Goal: Information Seeking & Learning: Stay updated

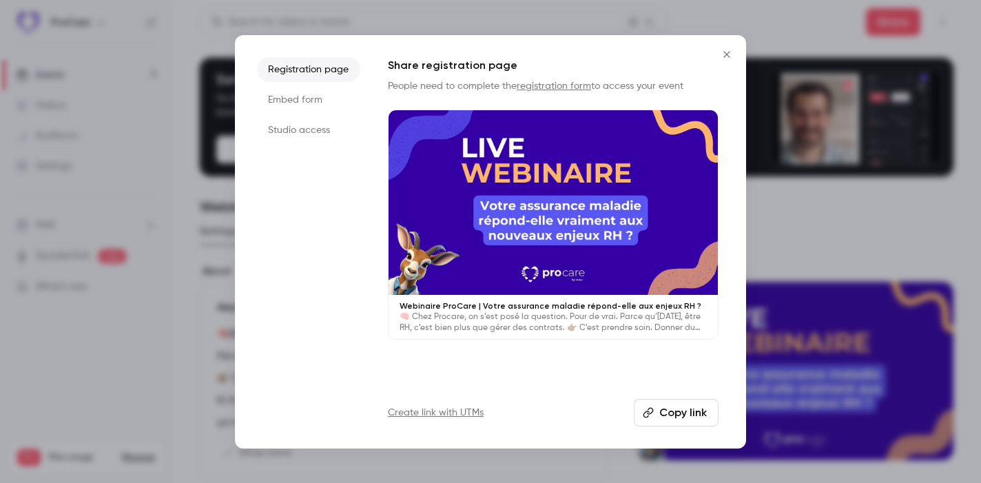
click at [728, 54] on icon "Close" at bounding box center [727, 54] width 17 height 11
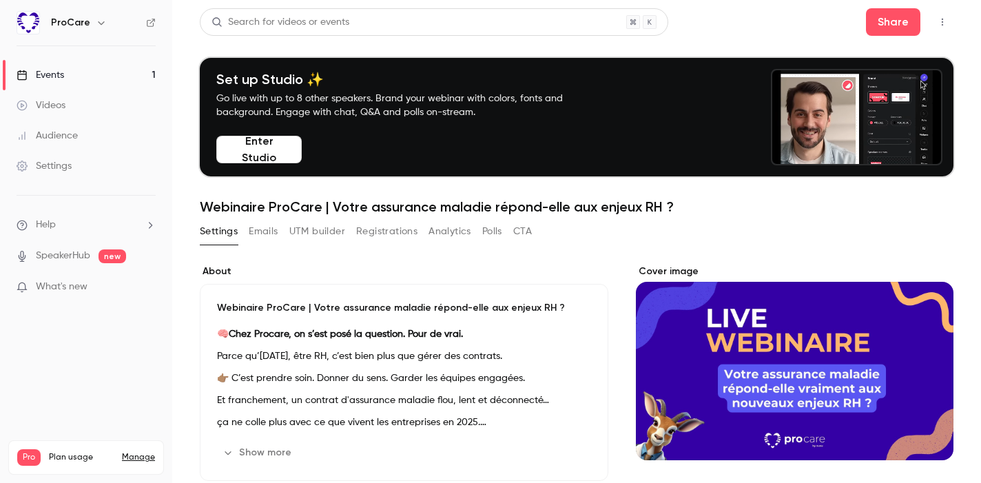
click at [394, 232] on button "Registrations" at bounding box center [386, 232] width 61 height 22
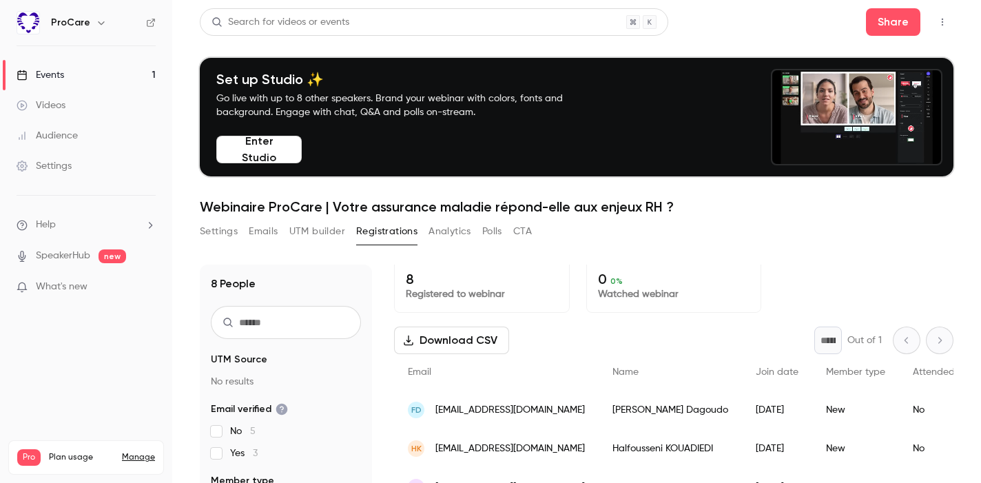
scroll to position [3, 0]
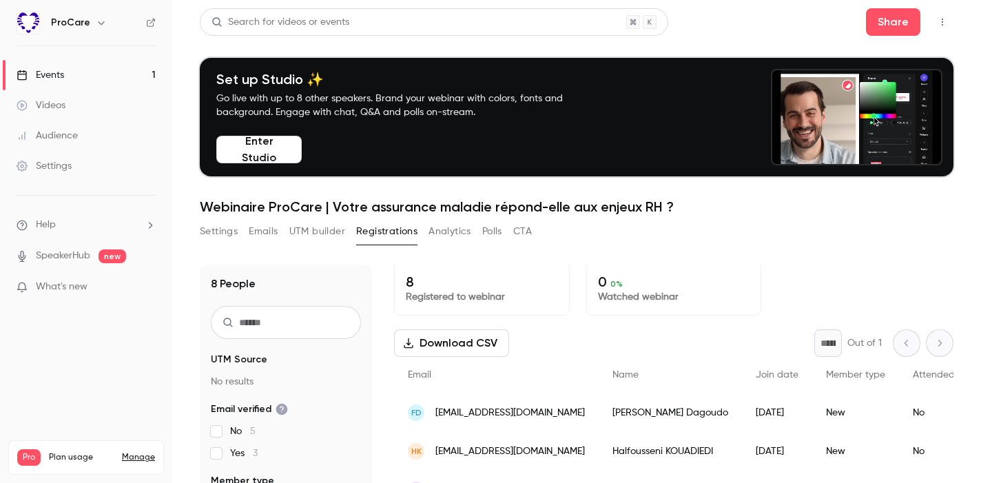
click at [137, 305] on ul "Help SpeakerHub new What's new" at bounding box center [86, 257] width 172 height 123
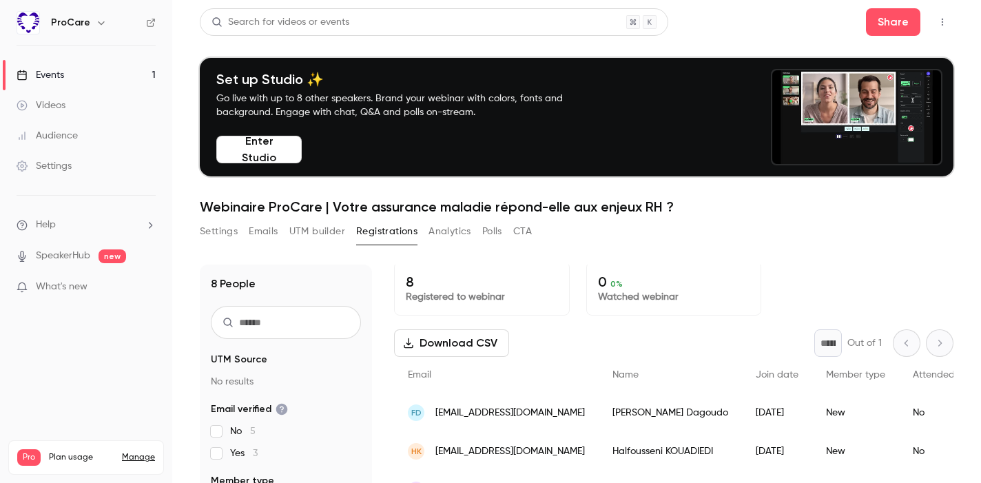
click at [135, 300] on ul "Help SpeakerHub new What's new" at bounding box center [86, 257] width 172 height 123
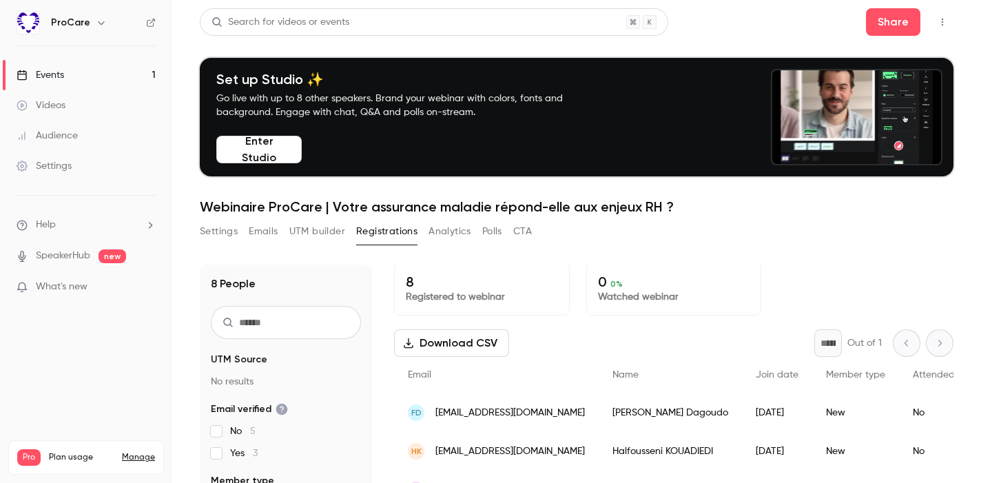
click at [126, 286] on p "What's new" at bounding box center [75, 287] width 117 height 14
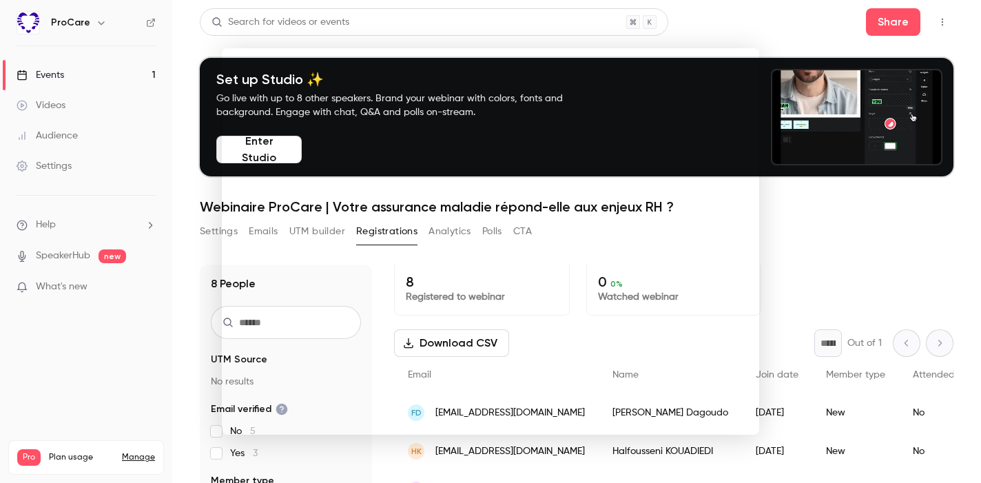
click at [753, 33] on div at bounding box center [490, 241] width 981 height 483
